Goal: Check status: Check status

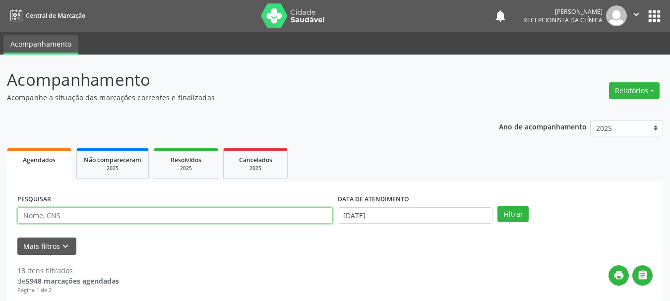
click at [63, 214] on input "text" at bounding box center [174, 215] width 315 height 17
type input "conc"
click at [497, 206] on button "Filtrar" at bounding box center [512, 214] width 31 height 17
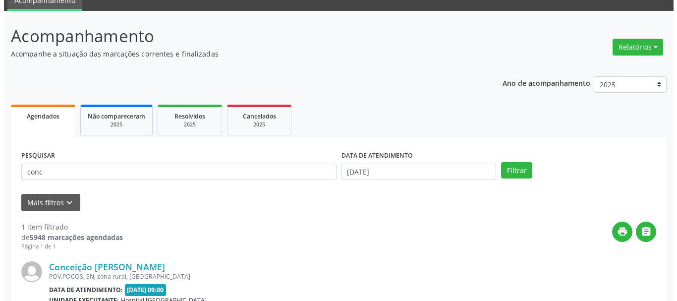
scroll to position [99, 0]
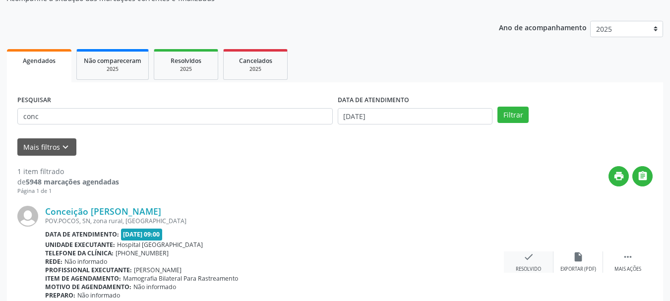
click at [528, 254] on icon "check" at bounding box center [528, 256] width 11 height 11
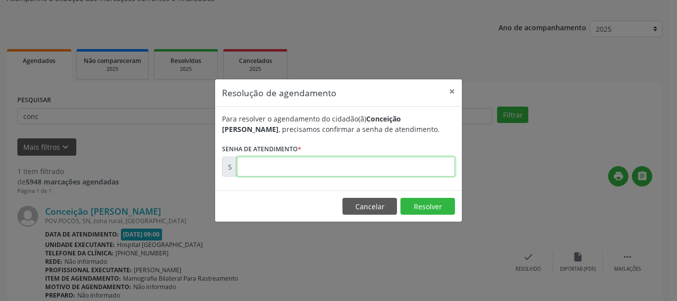
drag, startPoint x: 407, startPoint y: 166, endPoint x: 397, endPoint y: 170, distance: 11.6
click at [403, 167] on input "text" at bounding box center [346, 167] width 218 height 20
type input "00173893"
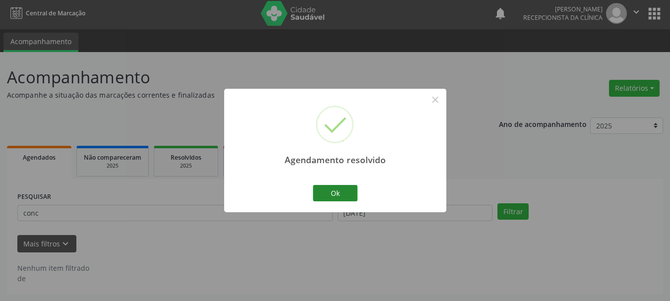
scroll to position [2, 0]
click at [327, 193] on button "Ok" at bounding box center [335, 193] width 45 height 17
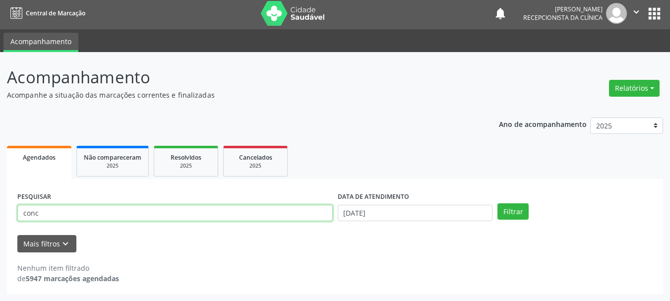
drag, startPoint x: 59, startPoint y: 214, endPoint x: 28, endPoint y: 201, distance: 34.1
click at [4, 212] on div "Acompanhamento Acompanhe a situação das marcações correntes e finalizadas Relat…" at bounding box center [335, 176] width 670 height 249
type input "juc"
click at [497, 203] on button "Filtrar" at bounding box center [512, 211] width 31 height 17
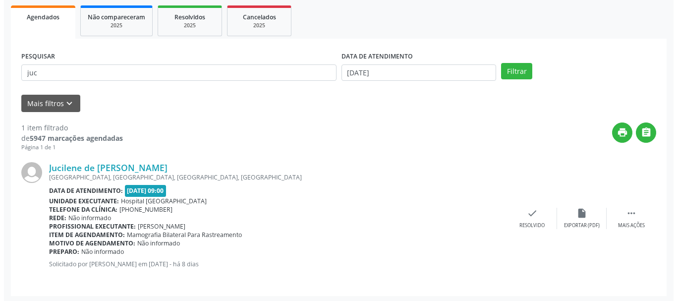
scroll to position [145, 0]
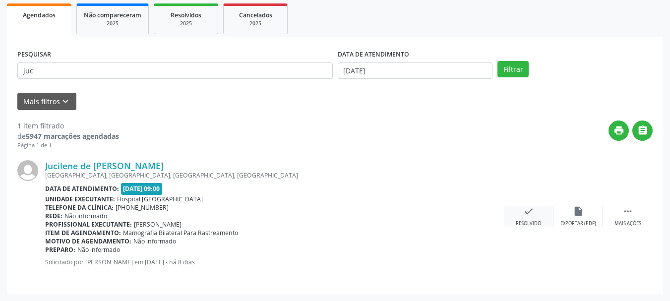
click at [530, 214] on icon "check" at bounding box center [528, 211] width 11 height 11
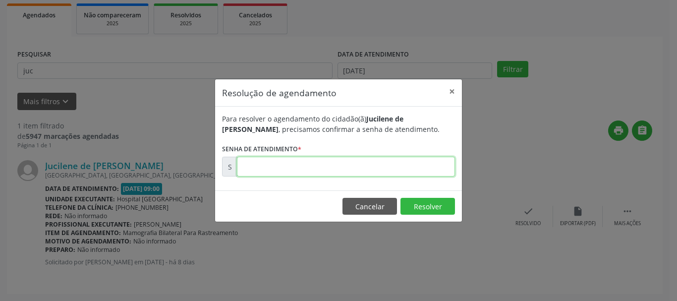
click at [362, 167] on input "text" at bounding box center [346, 167] width 218 height 20
type input "00173850"
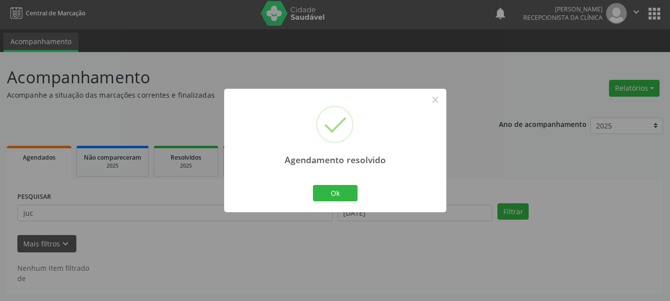
scroll to position [2, 0]
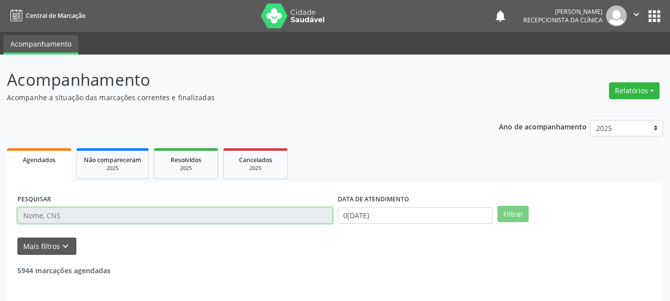
click at [65, 219] on input "text" at bounding box center [174, 215] width 315 height 17
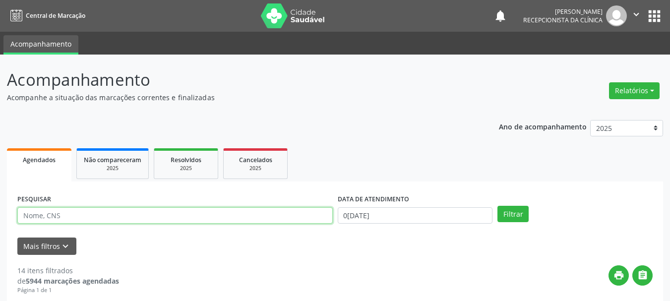
click at [65, 218] on input "text" at bounding box center [174, 215] width 315 height 17
click at [66, 217] on input "text" at bounding box center [174, 215] width 315 height 17
type input "suel"
click at [497, 206] on button "Filtrar" at bounding box center [512, 214] width 31 height 17
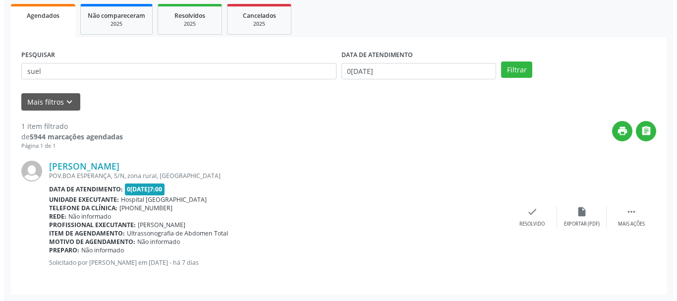
scroll to position [145, 0]
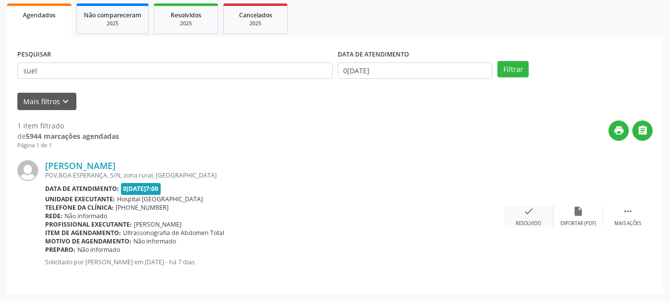
click at [521, 214] on div "check Resolvido" at bounding box center [529, 216] width 50 height 21
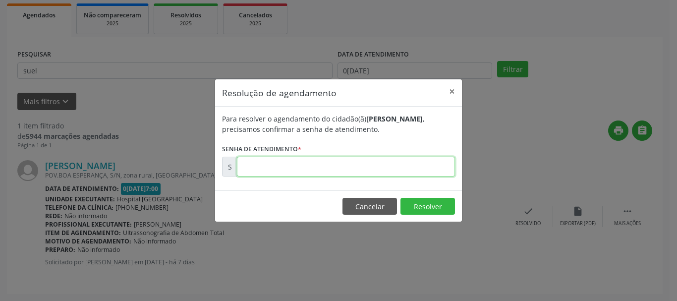
click at [360, 166] on input "text" at bounding box center [346, 167] width 218 height 20
type input "00174239"
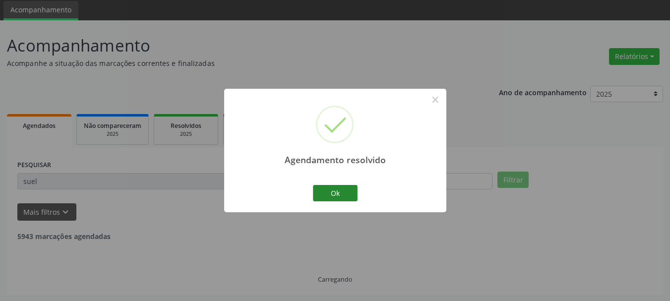
scroll to position [2, 0]
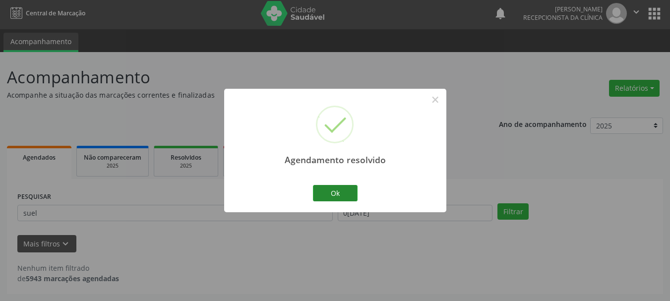
click at [344, 182] on div "Ok Cancel" at bounding box center [334, 192] width 49 height 21
click at [325, 189] on button "Ok" at bounding box center [335, 193] width 45 height 17
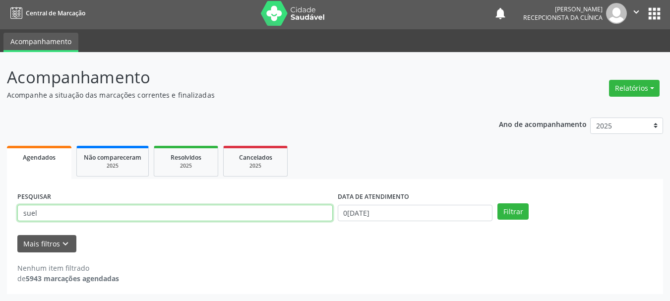
drag, startPoint x: 91, startPoint y: 219, endPoint x: 0, endPoint y: 215, distance: 90.3
click at [0, 215] on div "Acompanhamento Acompanhe a situação das marcações correntes e finalizadas Relat…" at bounding box center [335, 176] width 670 height 249
type input "alice f"
click at [497, 203] on button "Filtrar" at bounding box center [512, 211] width 31 height 17
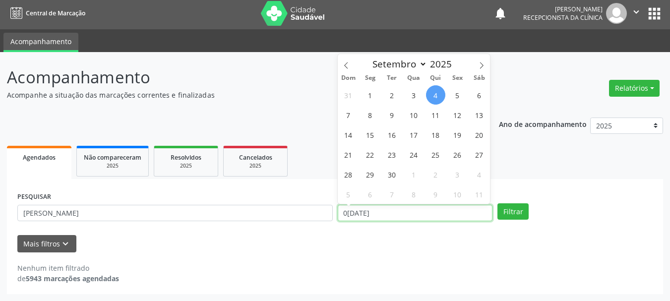
click at [365, 210] on input "[DATE]" at bounding box center [415, 213] width 155 height 17
click at [430, 96] on span "4" at bounding box center [435, 94] width 19 height 19
type input "[DATE]"
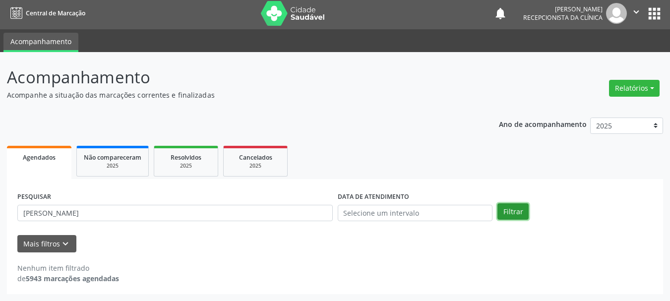
click at [511, 210] on button "Filtrar" at bounding box center [512, 211] width 31 height 17
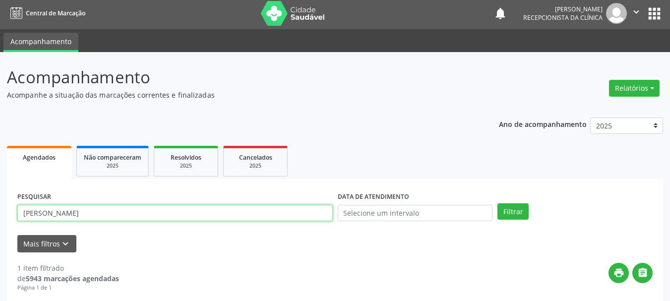
click at [98, 213] on input "alice f" at bounding box center [174, 213] width 315 height 17
type input "alice de"
click at [497, 203] on button "Filtrar" at bounding box center [512, 211] width 31 height 17
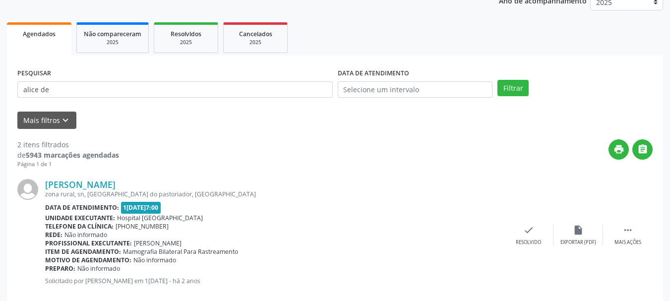
scroll to position [183, 0]
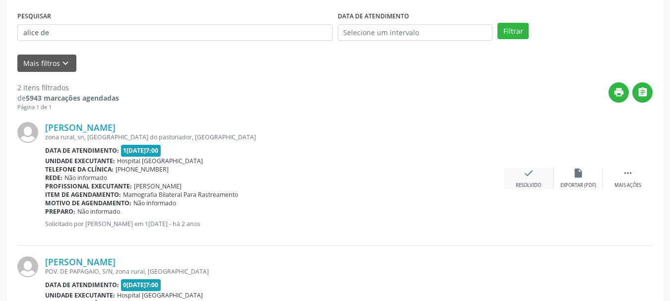
click at [534, 183] on div "Resolvido" at bounding box center [528, 185] width 25 height 7
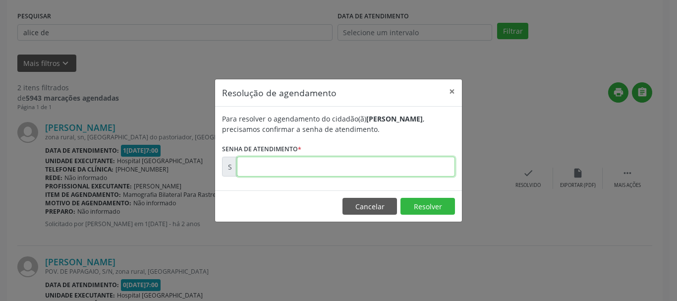
click at [260, 161] on input "text" at bounding box center [346, 167] width 218 height 20
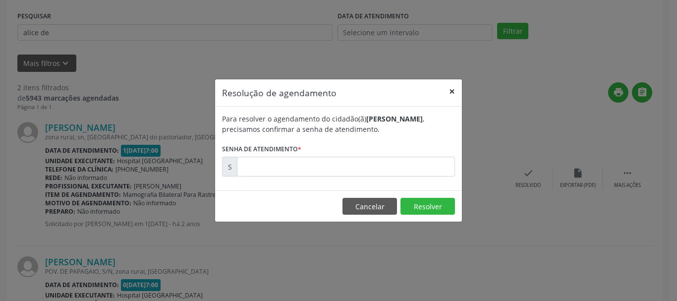
click at [458, 90] on button "×" at bounding box center [452, 91] width 20 height 24
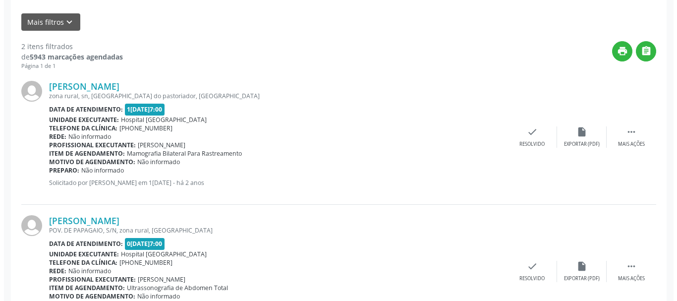
scroll to position [279, 0]
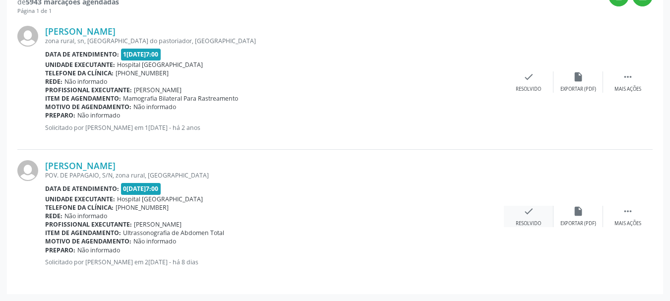
click at [529, 211] on icon "check" at bounding box center [528, 211] width 11 height 11
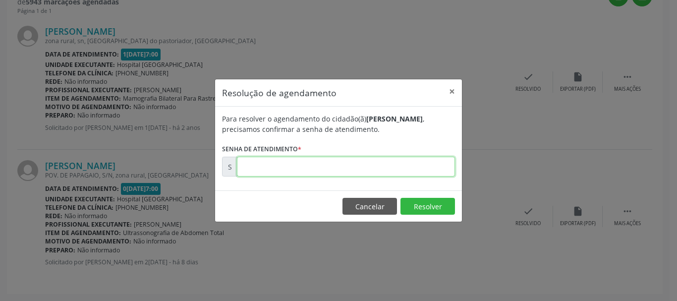
drag, startPoint x: 295, startPoint y: 168, endPoint x: 298, endPoint y: 172, distance: 5.4
click at [296, 170] on input "text" at bounding box center [346, 167] width 218 height 20
type input "00173953"
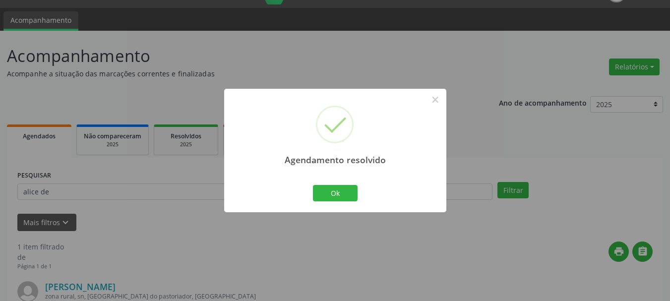
scroll to position [145, 0]
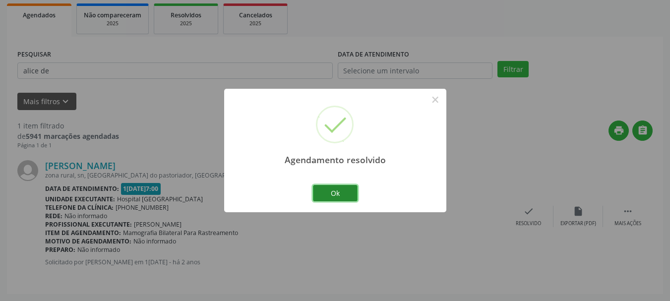
click at [337, 194] on button "Ok" at bounding box center [335, 193] width 45 height 17
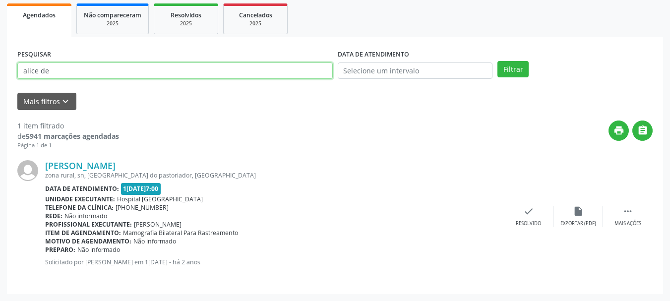
click at [0, 75] on div "Acompanhamento Acompanhe a situação das marcações correntes e finalizadas Relat…" at bounding box center [335, 105] width 670 height 391
type input "ferna"
click at [497, 61] on button "Filtrar" at bounding box center [512, 69] width 31 height 17
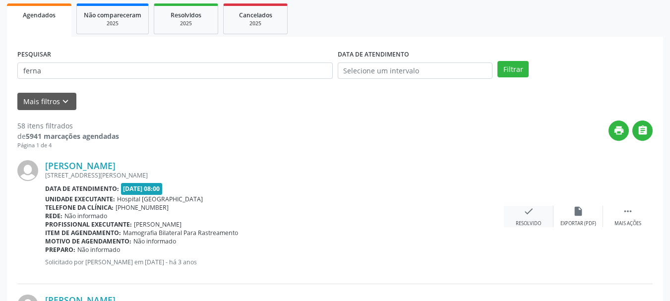
click at [518, 212] on div "check Resolvido" at bounding box center [529, 216] width 50 height 21
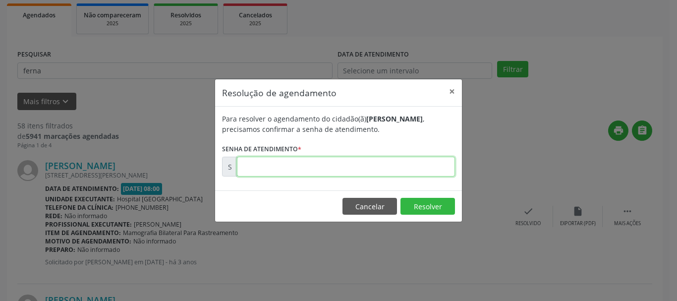
click at [366, 168] on input "text" at bounding box center [346, 167] width 218 height 20
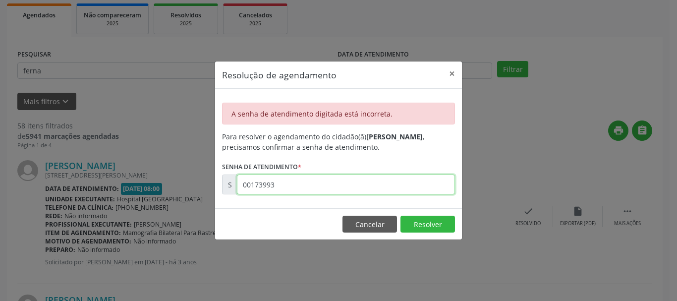
drag, startPoint x: 292, startPoint y: 182, endPoint x: 190, endPoint y: 180, distance: 102.6
click at [190, 183] on div "Resolução de agendamento × A senha de atendimento digitada está incorreta. Para…" at bounding box center [338, 150] width 677 height 301
type input "00173993"
click at [452, 77] on button "×" at bounding box center [452, 73] width 20 height 24
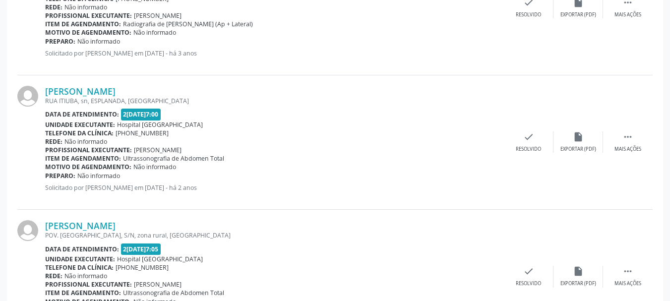
scroll to position [492, 0]
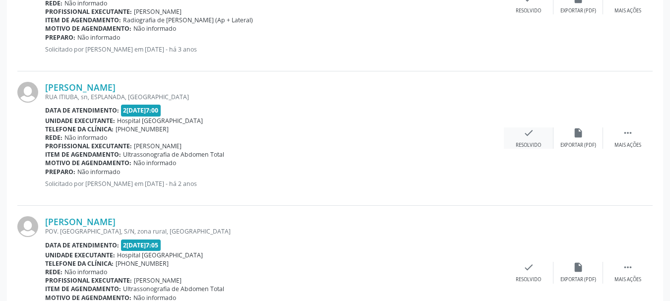
click at [533, 129] on icon "check" at bounding box center [528, 132] width 11 height 11
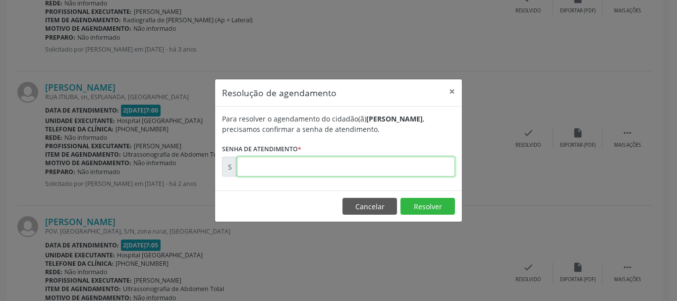
click at [393, 168] on input "text" at bounding box center [346, 167] width 218 height 20
type input "00173993"
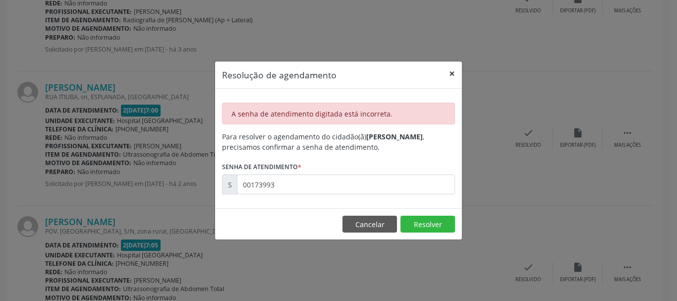
drag, startPoint x: 450, startPoint y: 73, endPoint x: 450, endPoint y: 79, distance: 5.9
click at [450, 73] on button "×" at bounding box center [452, 73] width 20 height 24
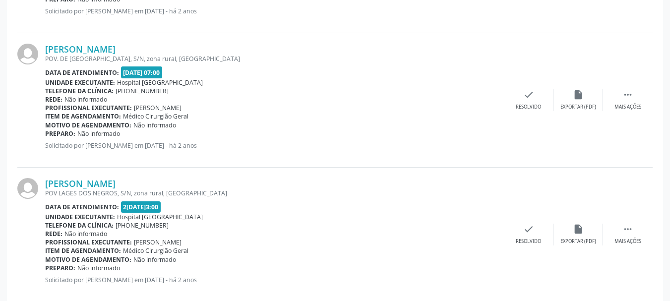
scroll to position [2055, 0]
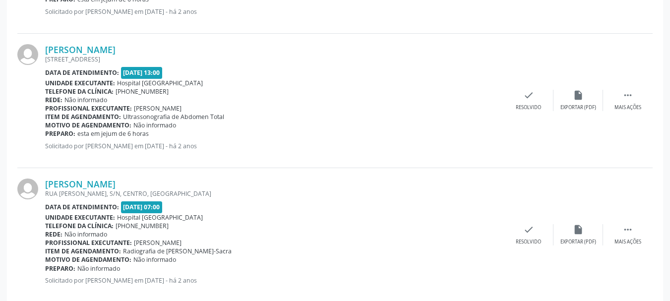
drag, startPoint x: 113, startPoint y: 89, endPoint x: 114, endPoint y: 94, distance: 5.1
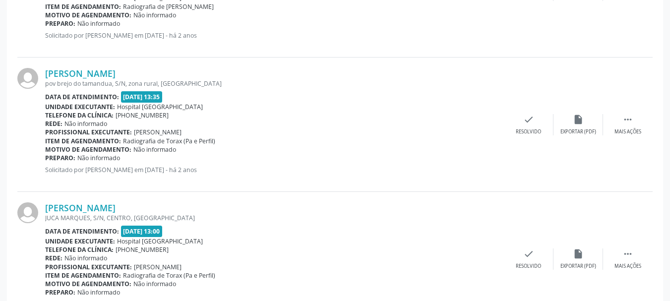
scroll to position [879, 0]
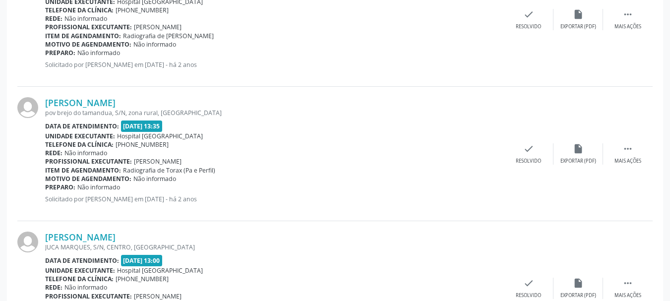
click at [313, 97] on div "Emellyn Fernanda da Silva pov brejo do tamandua, S/N, zona rural, Campo Formoso…" at bounding box center [334, 154] width 635 height 134
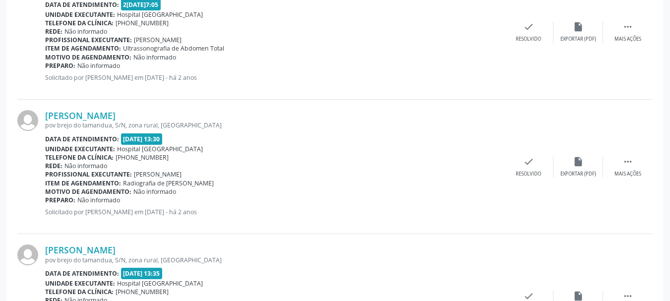
scroll to position [632, 0]
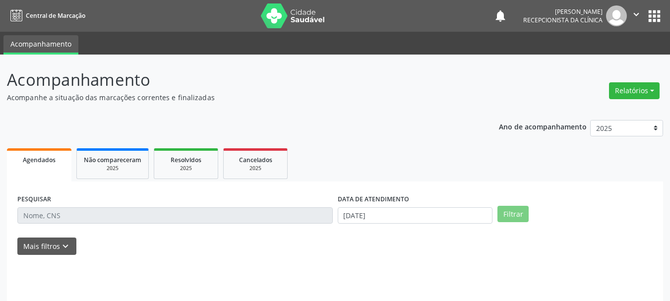
click at [49, 215] on input "text" at bounding box center [174, 215] width 315 height 17
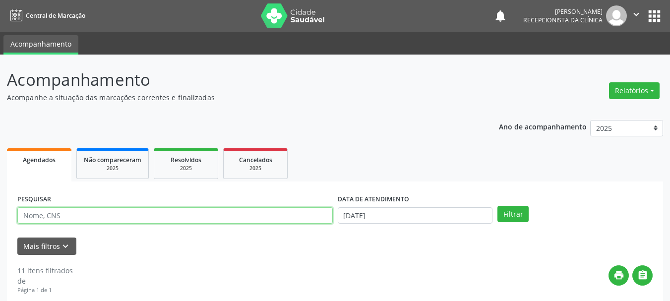
click at [49, 215] on input "text" at bounding box center [174, 215] width 315 height 17
click at [48, 215] on input "text" at bounding box center [174, 215] width 315 height 17
type input "fernanda ma"
click at [497, 206] on button "Filtrar" at bounding box center [512, 214] width 31 height 17
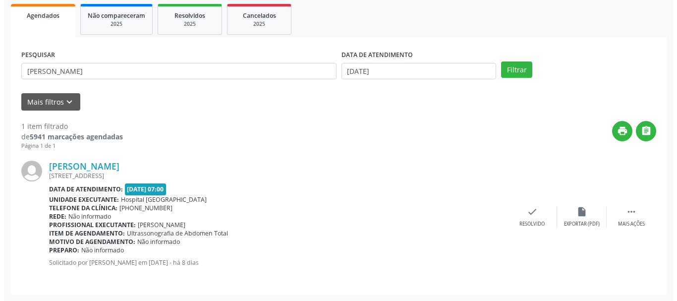
scroll to position [145, 0]
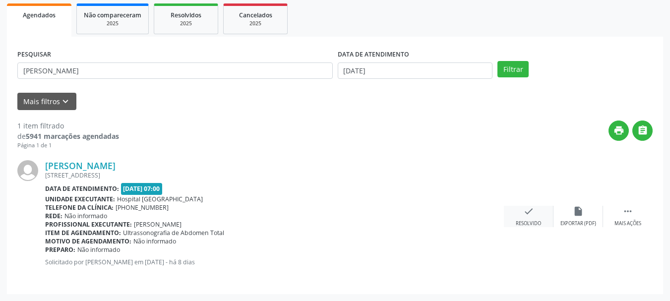
click at [525, 216] on icon "check" at bounding box center [528, 211] width 11 height 11
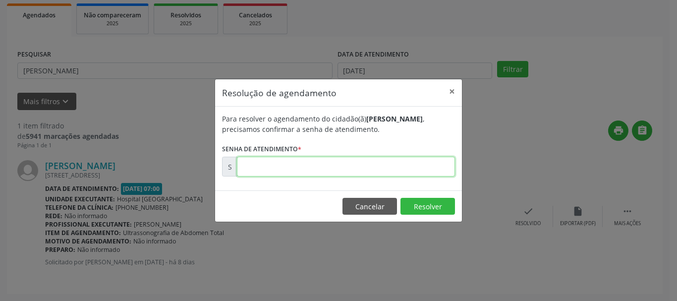
click at [377, 172] on input "text" at bounding box center [346, 167] width 218 height 20
type input "00173993"
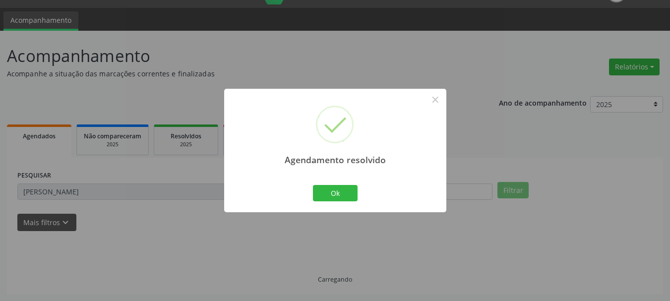
scroll to position [2, 0]
